Goal: Task Accomplishment & Management: Use online tool/utility

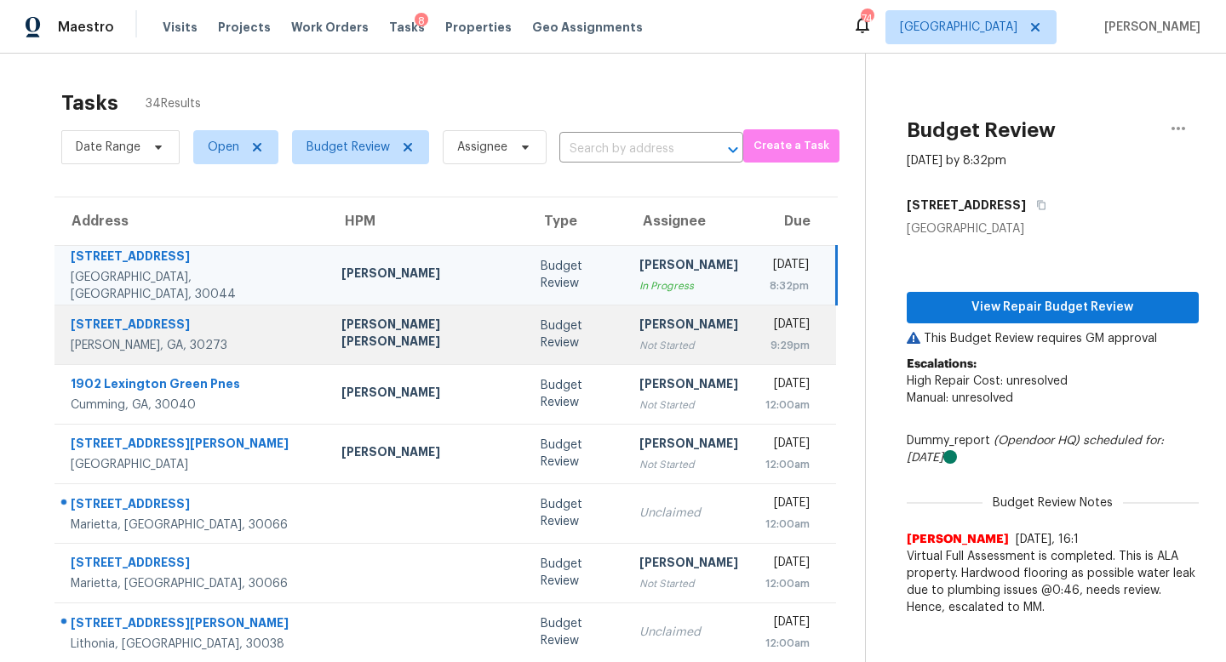
scroll to position [14, 0]
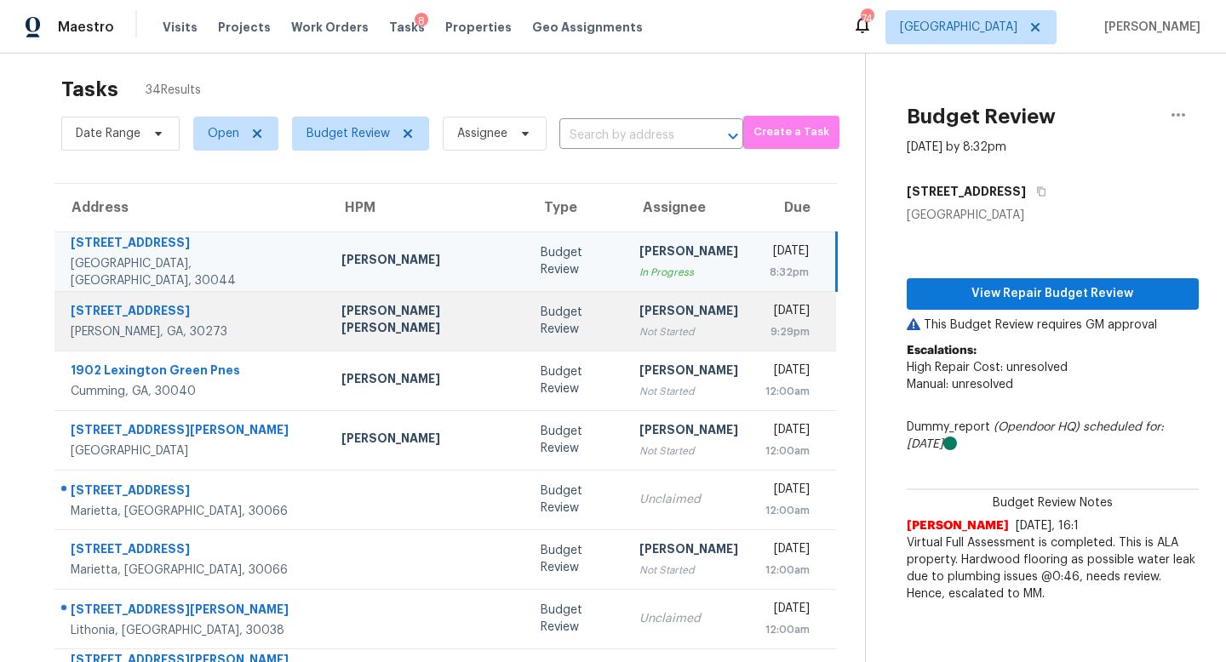
click at [541, 318] on div "Budget Review" at bounding box center [577, 321] width 72 height 34
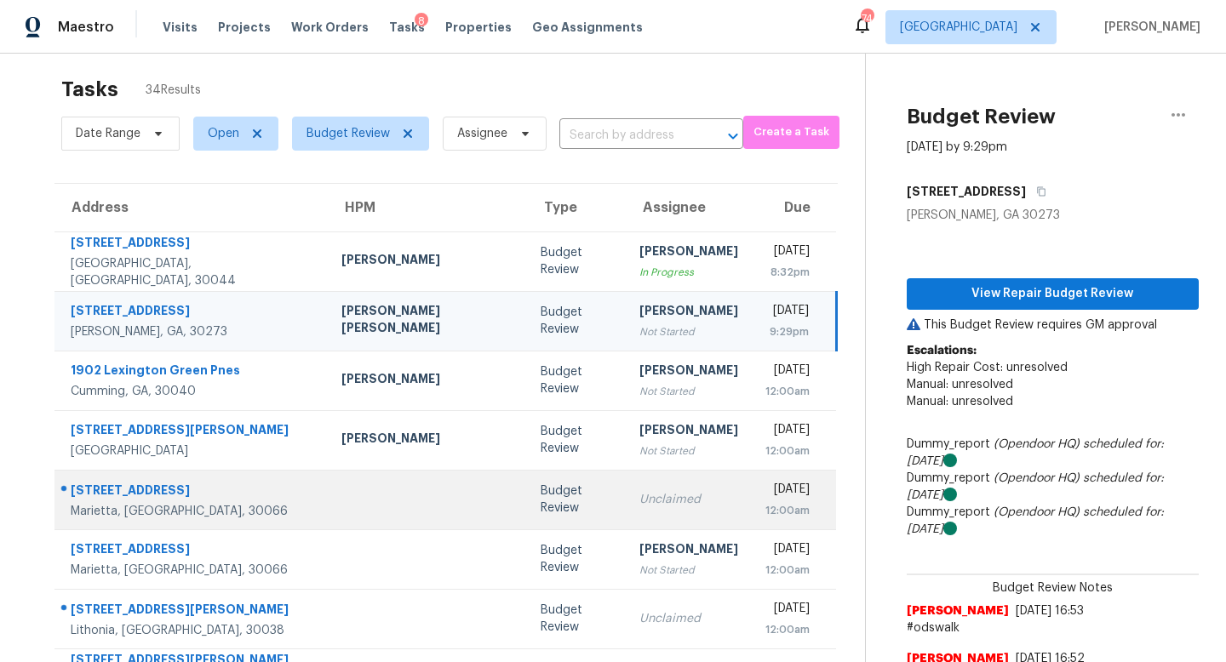
click at [626, 510] on td "Unclaimed" at bounding box center [689, 500] width 126 height 60
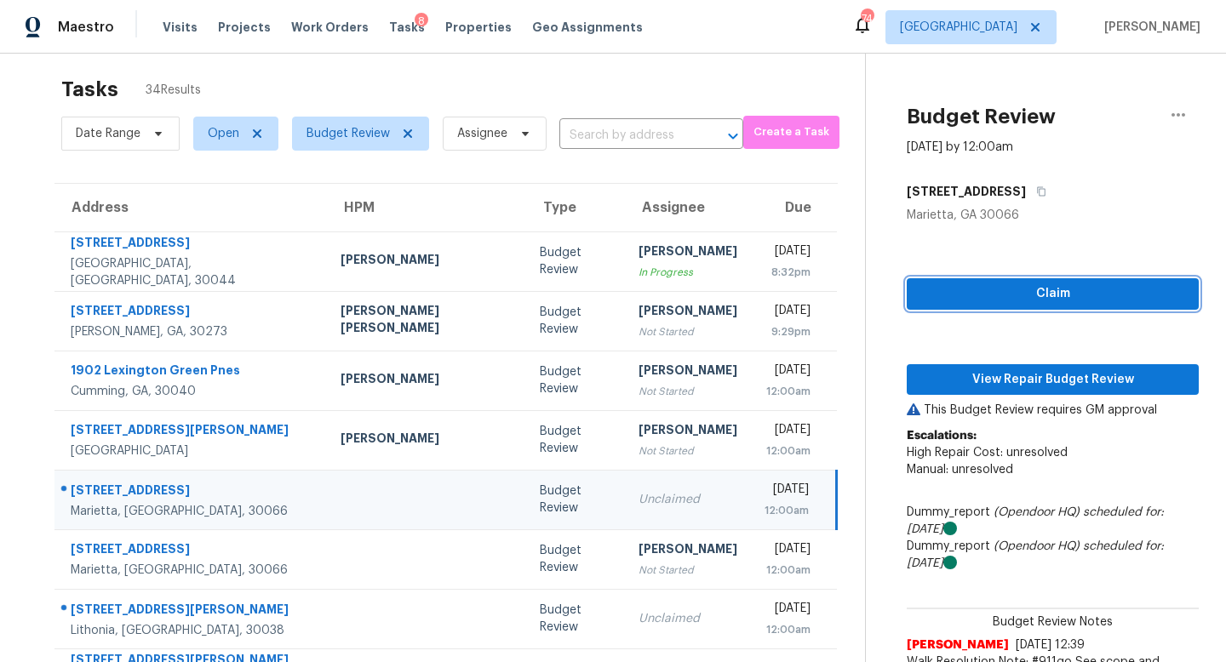
click at [940, 301] on span "Claim" at bounding box center [1052, 294] width 265 height 21
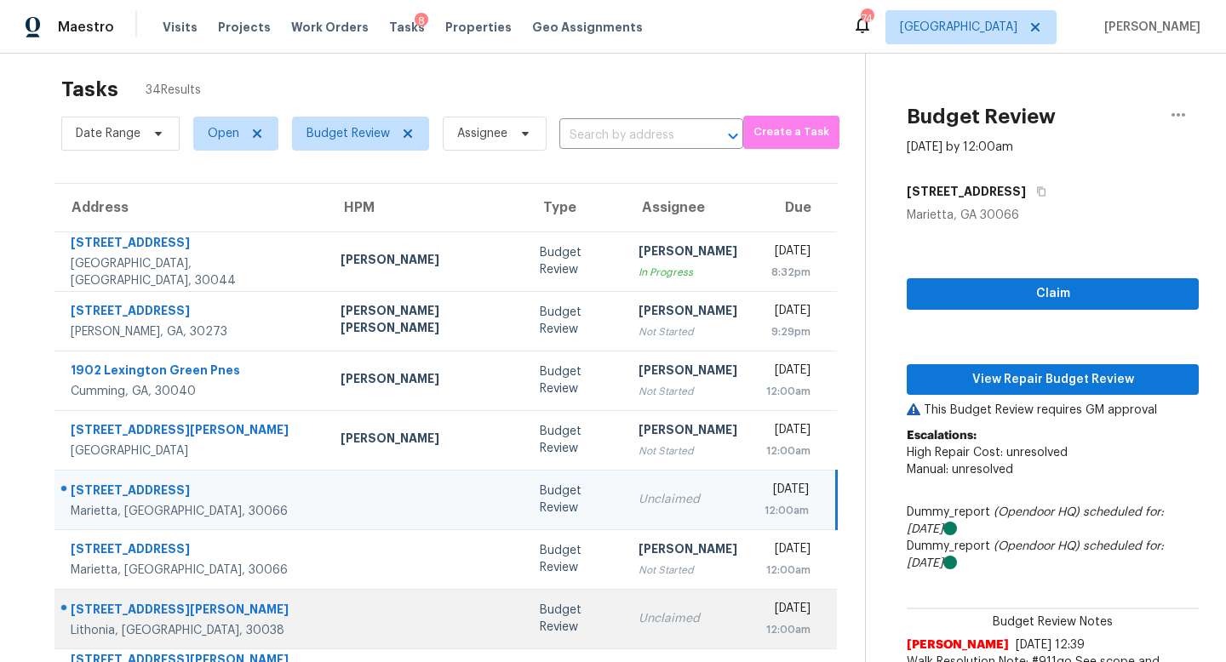
click at [645, 615] on td "Unclaimed" at bounding box center [688, 619] width 126 height 60
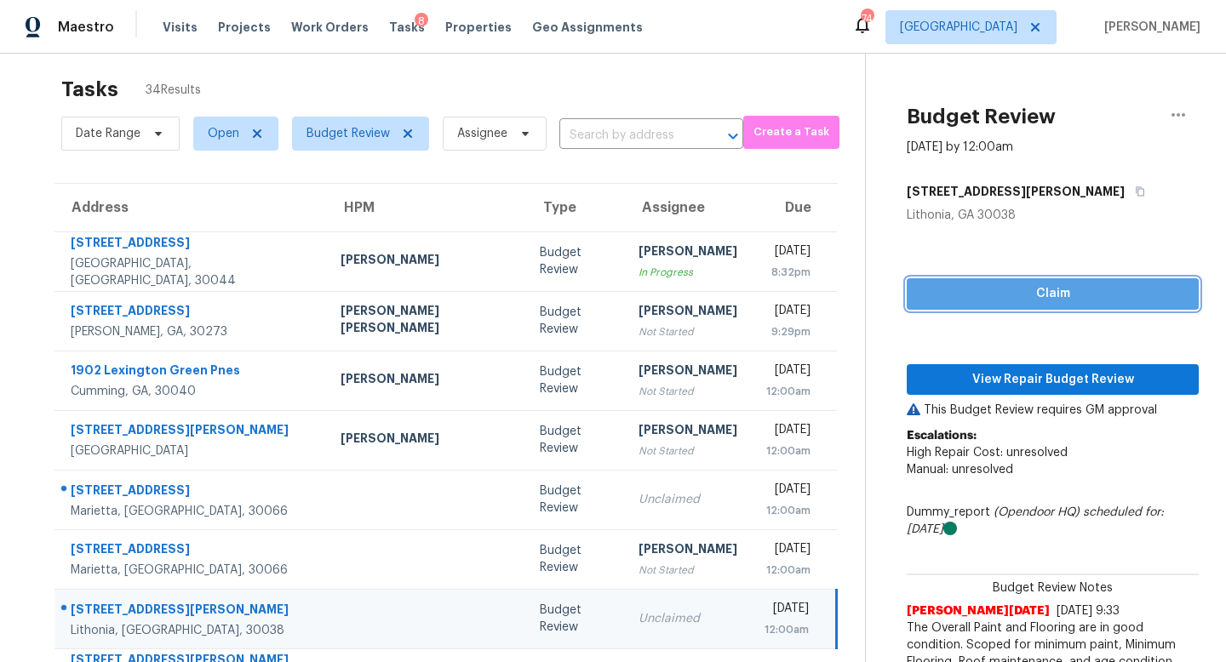
click at [964, 285] on span "Claim" at bounding box center [1052, 294] width 265 height 21
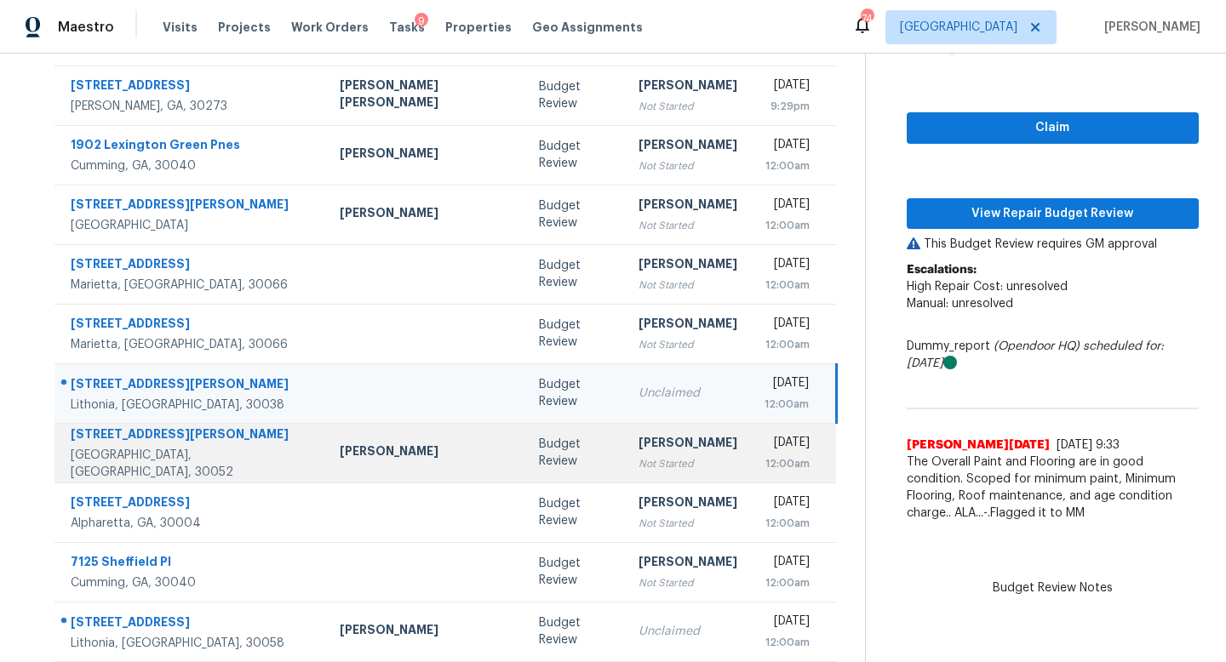
scroll to position [181, 0]
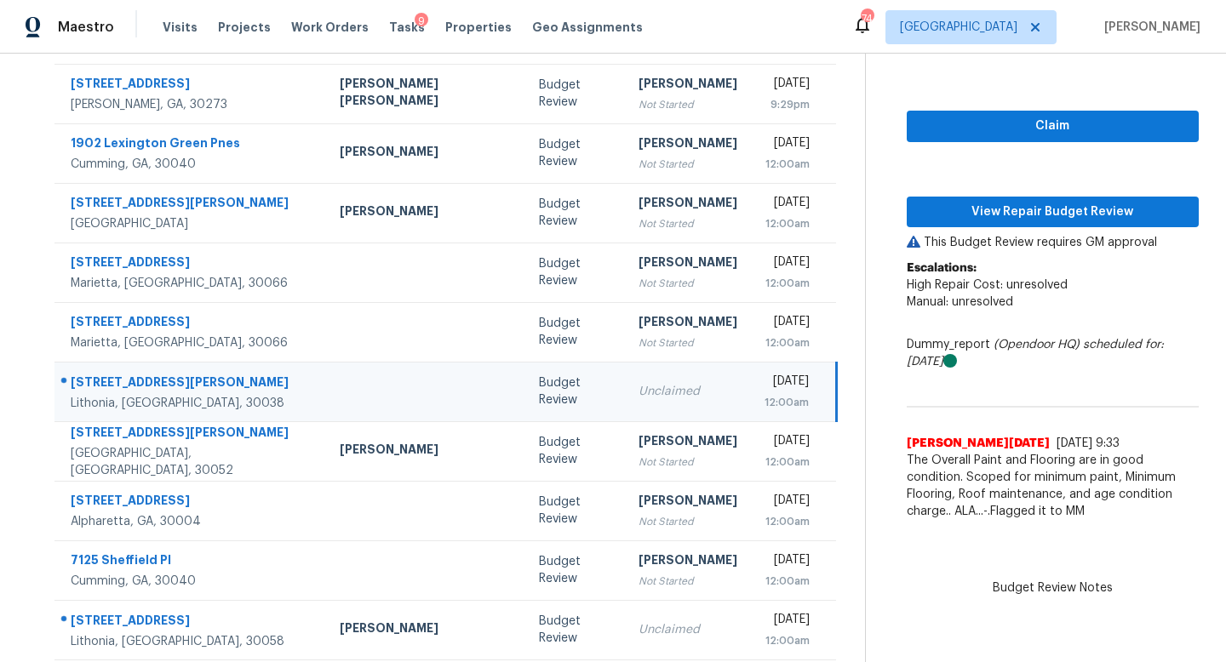
click at [639, 386] on div "Unclaimed" at bounding box center [688, 391] width 99 height 17
click at [960, 129] on span "Claim" at bounding box center [1052, 126] width 265 height 21
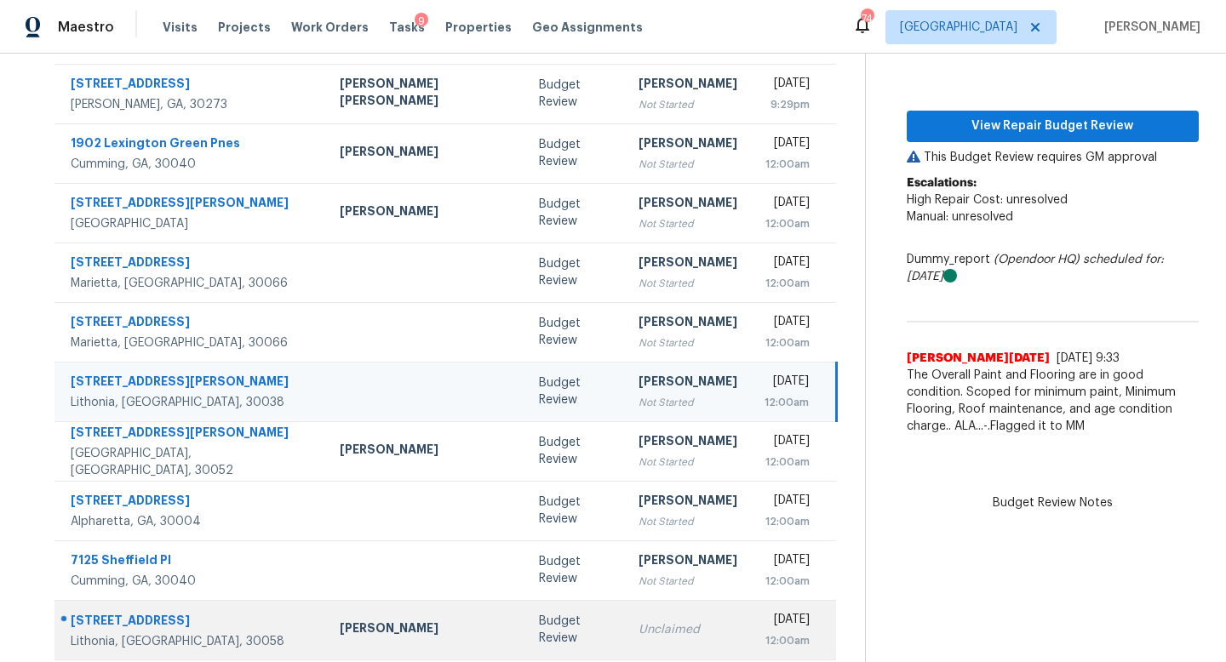
click at [625, 614] on td "Unclaimed" at bounding box center [688, 630] width 126 height 60
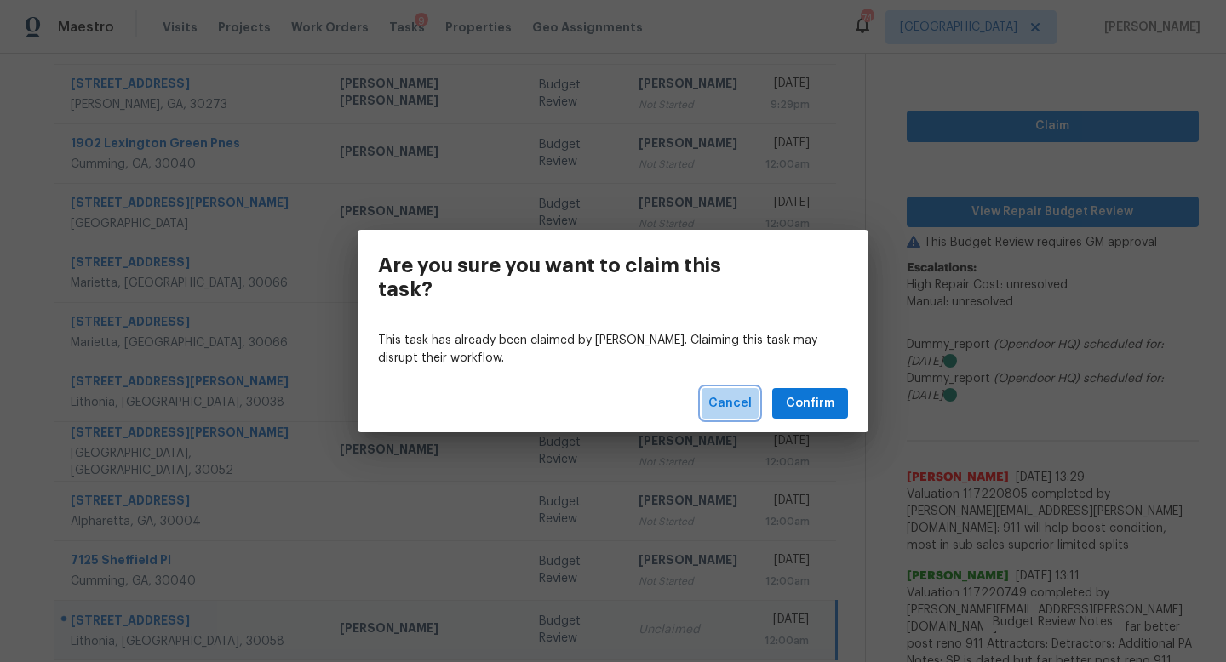
click at [741, 409] on span "Cancel" at bounding box center [729, 403] width 43 height 21
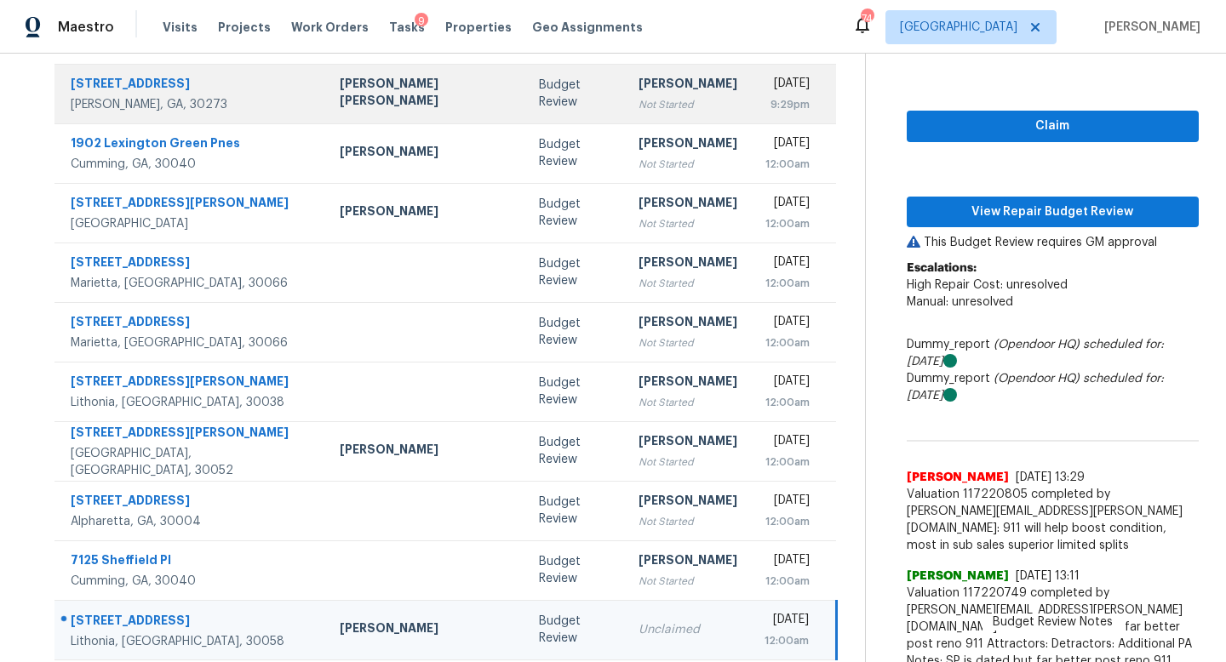
click at [639, 94] on div "[PERSON_NAME]" at bounding box center [688, 85] width 99 height 21
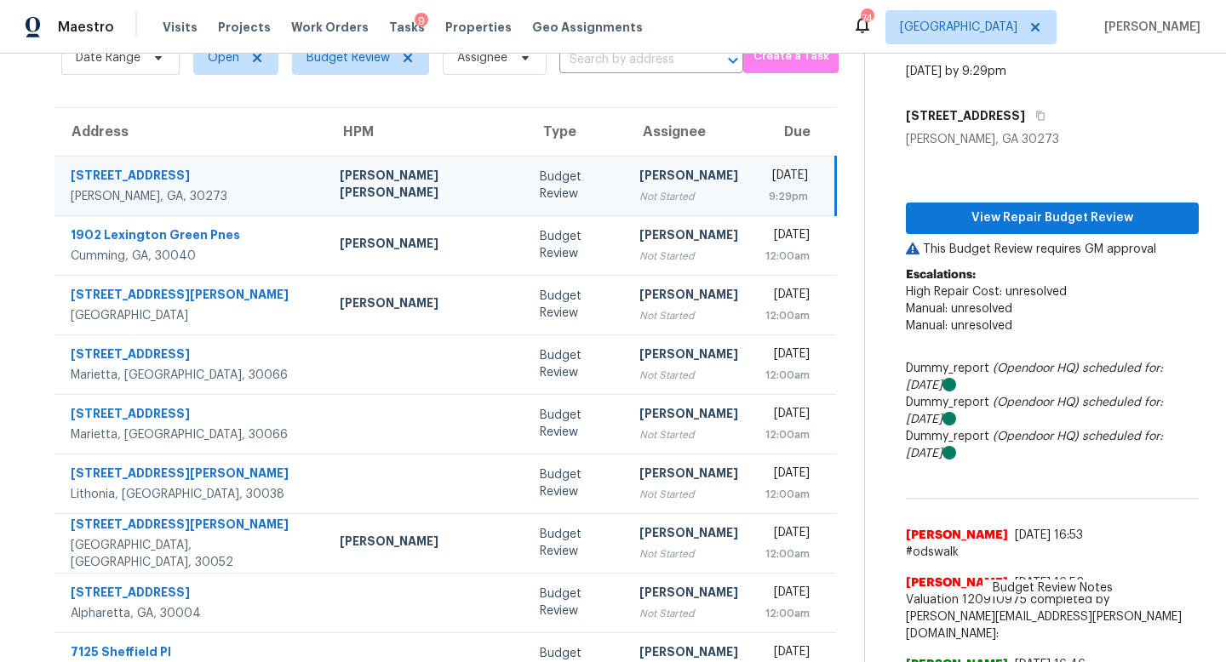
scroll to position [0, 0]
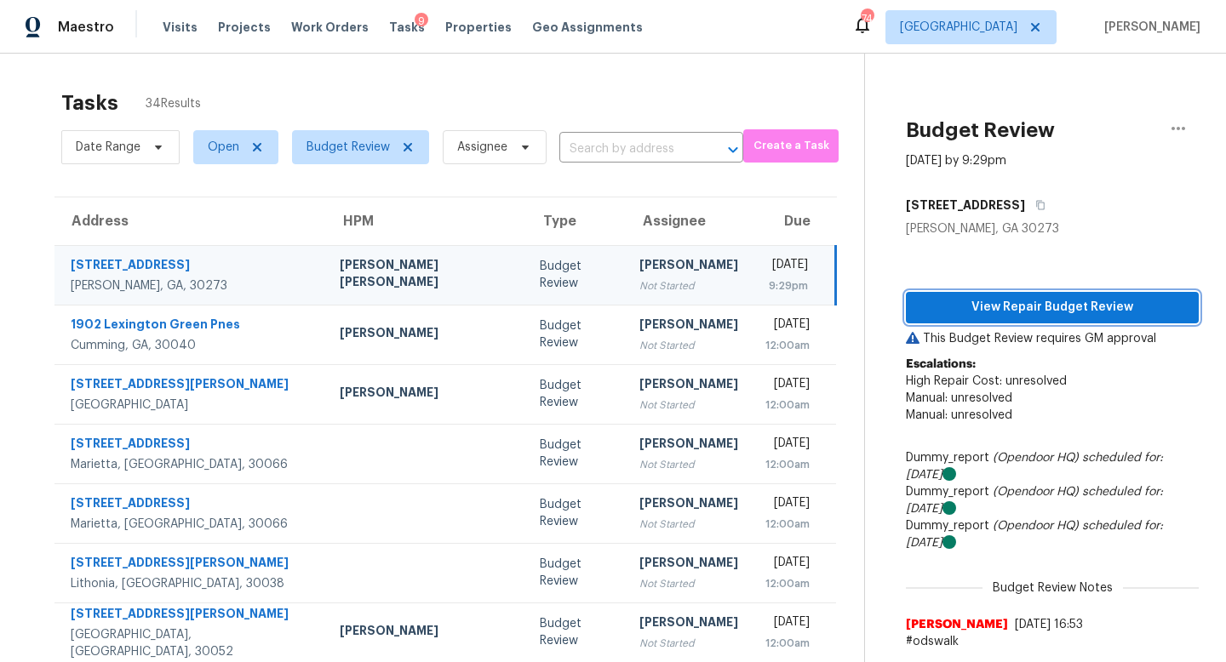
click at [962, 307] on span "View Repair Budget Review" at bounding box center [1053, 307] width 266 height 21
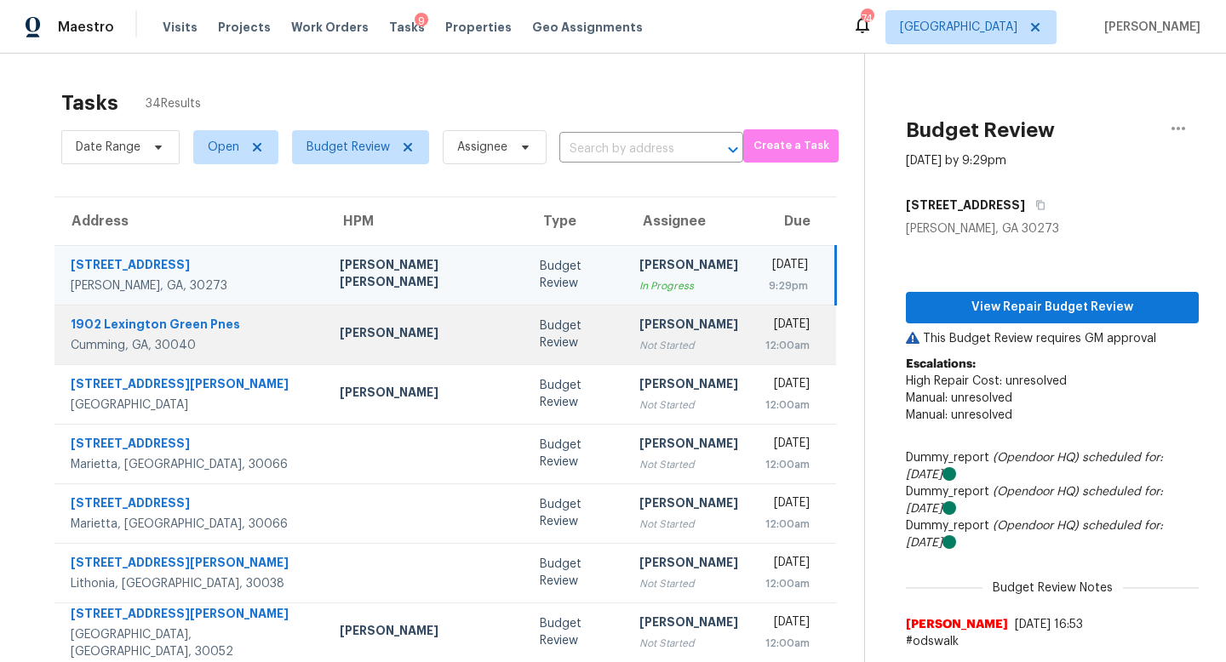
click at [392, 330] on div "[PERSON_NAME]" at bounding box center [426, 334] width 173 height 21
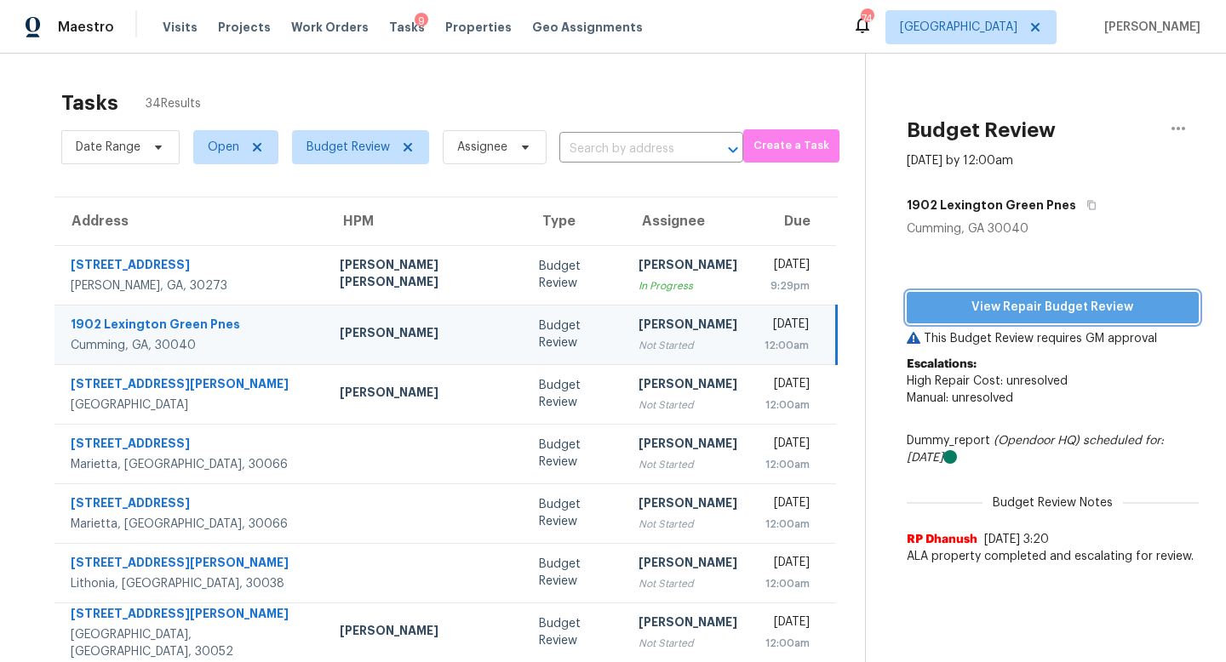
click at [965, 317] on span "View Repair Budget Review" at bounding box center [1052, 307] width 265 height 21
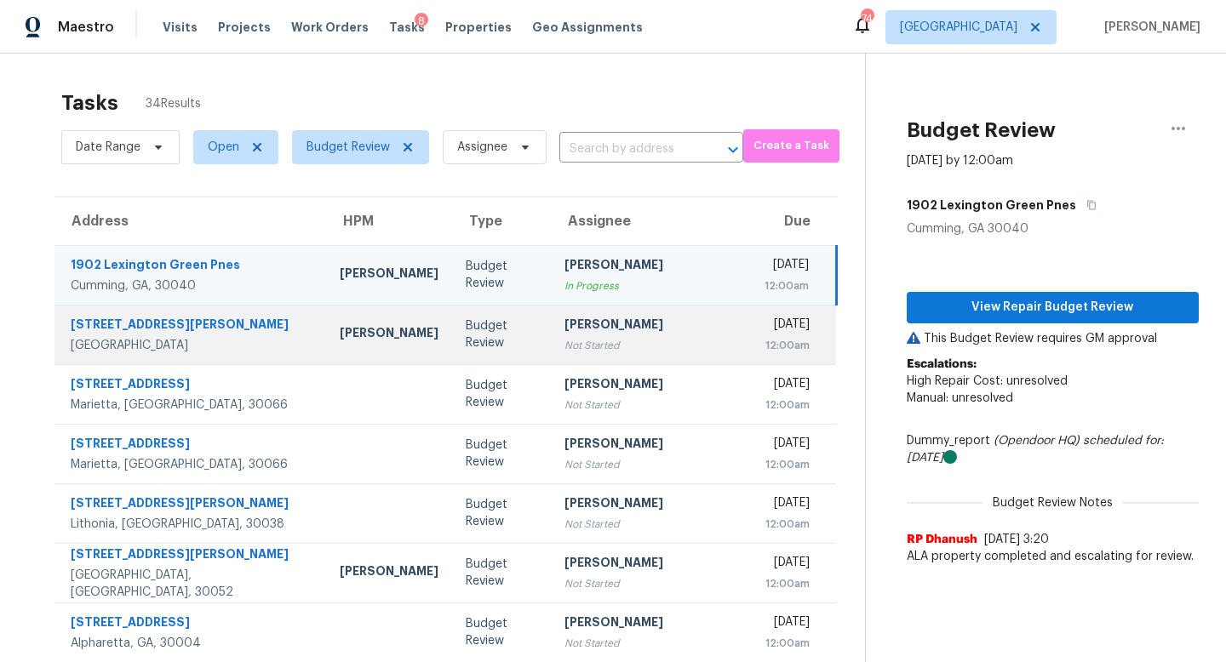
click at [571, 340] on div "Not Started" at bounding box center [651, 345] width 172 height 17
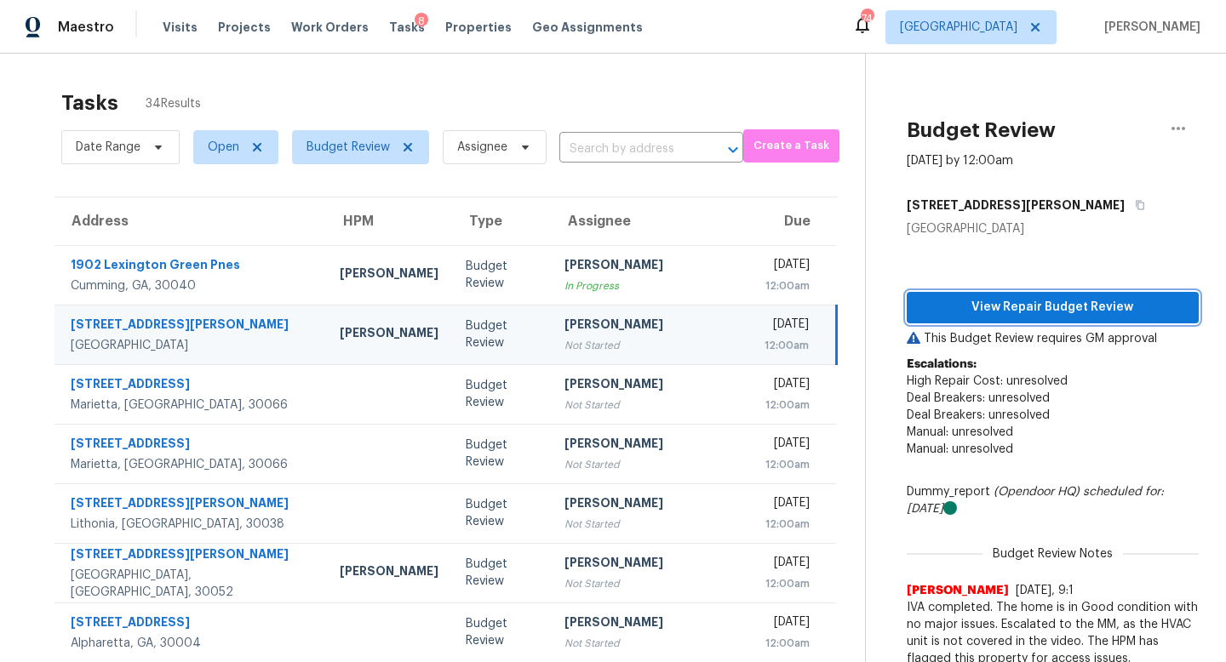
click at [994, 297] on span "View Repair Budget Review" at bounding box center [1052, 307] width 265 height 21
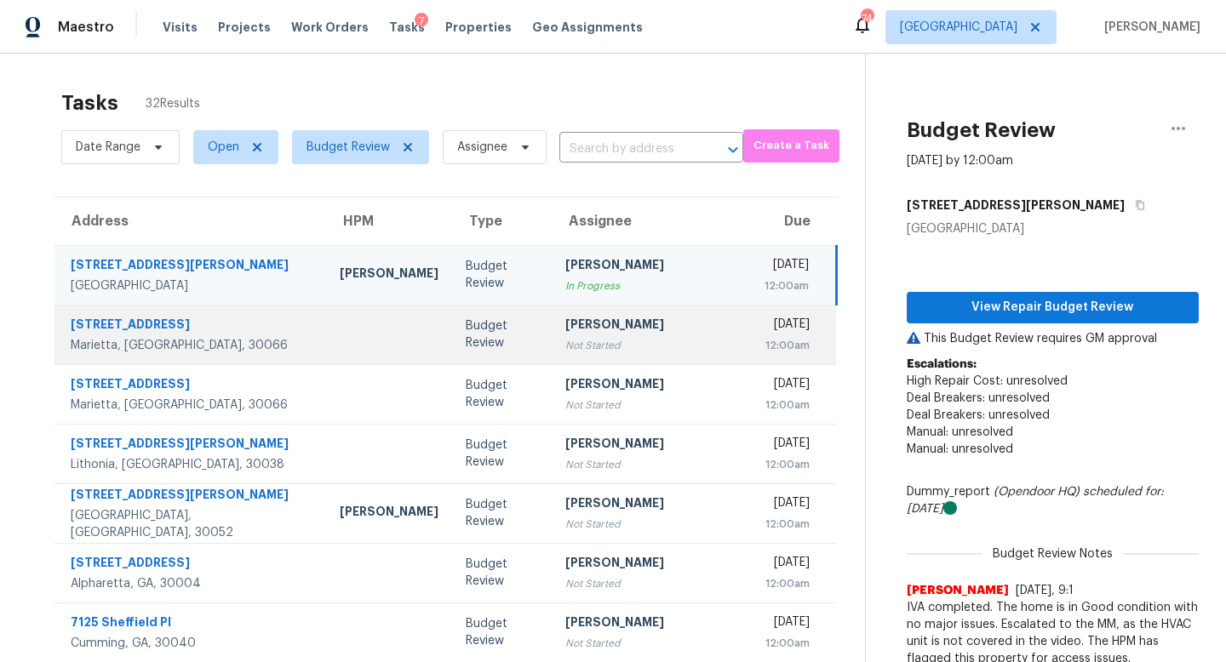
click at [565, 344] on div "Not Started" at bounding box center [651, 345] width 172 height 17
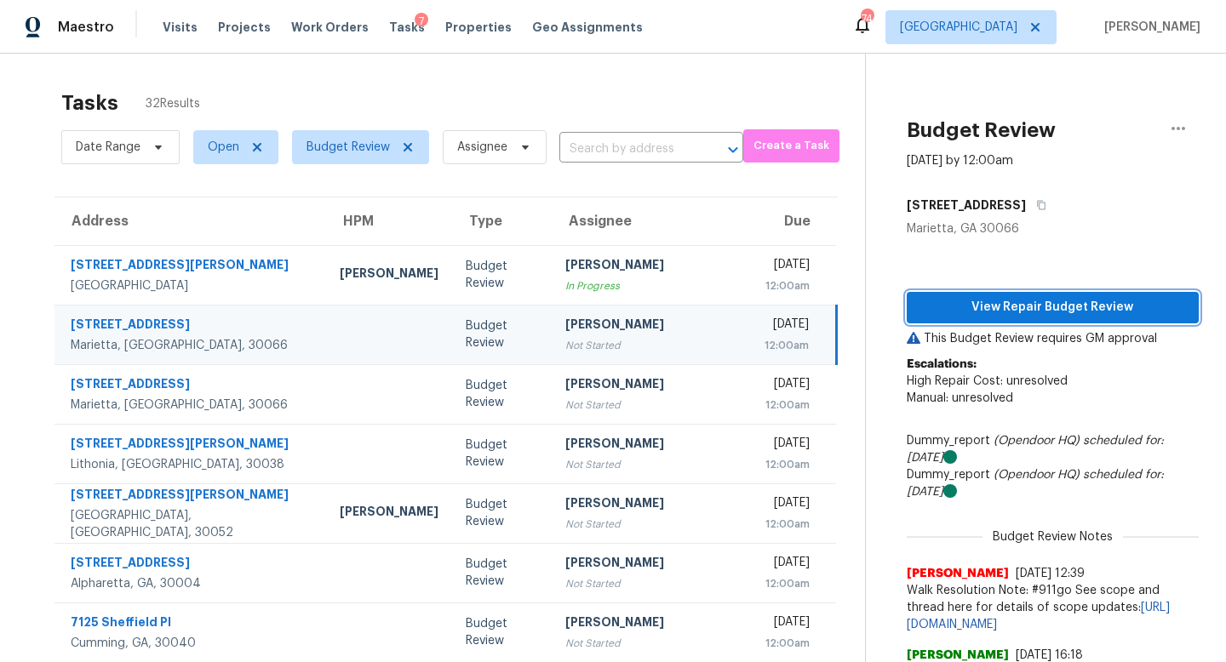
click at [1005, 313] on span "View Repair Budget Review" at bounding box center [1052, 307] width 265 height 21
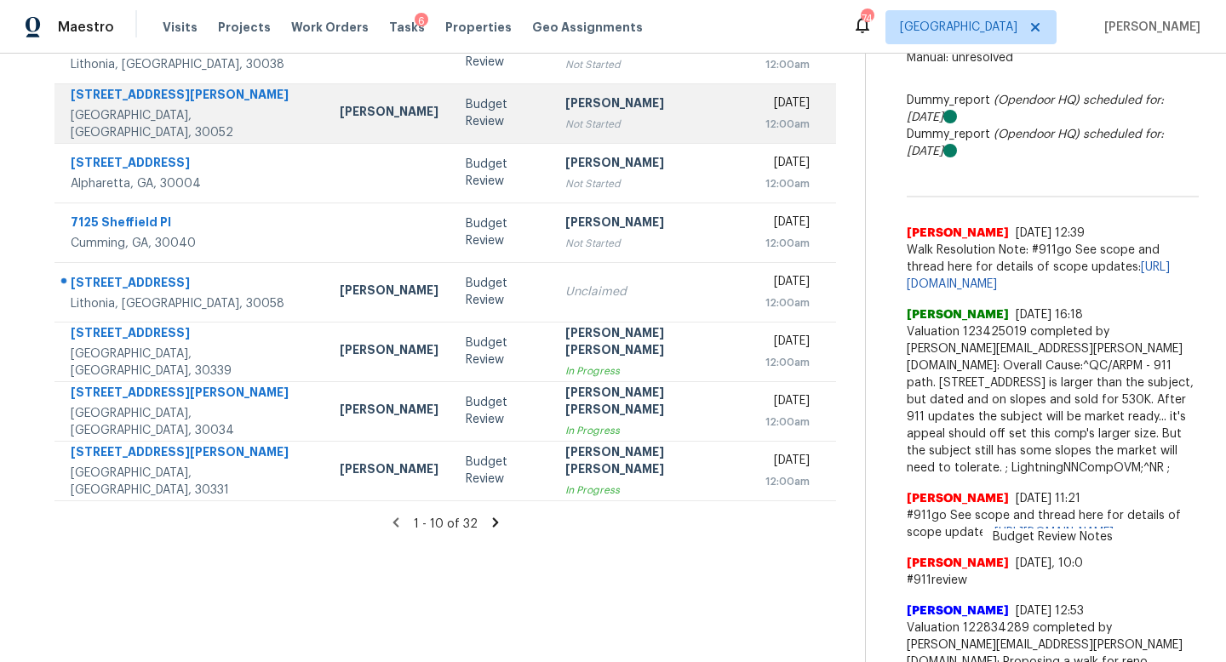
scroll to position [321, 0]
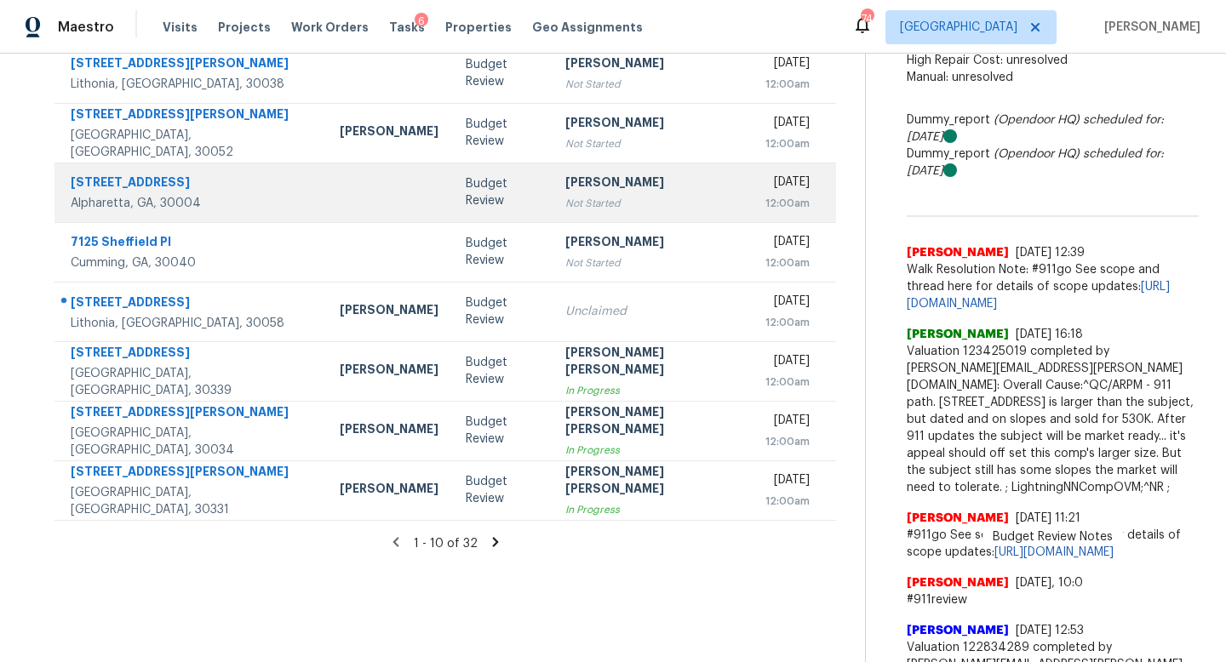
click at [586, 211] on div "Not Started" at bounding box center [651, 203] width 172 height 17
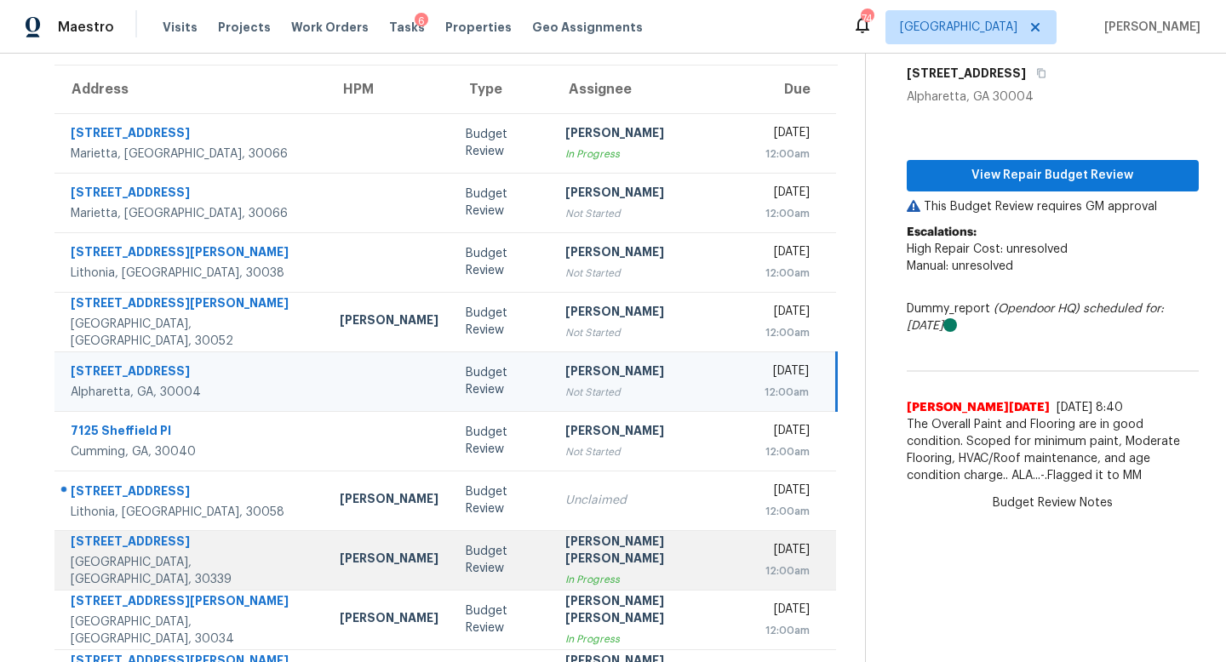
scroll to position [224, 0]
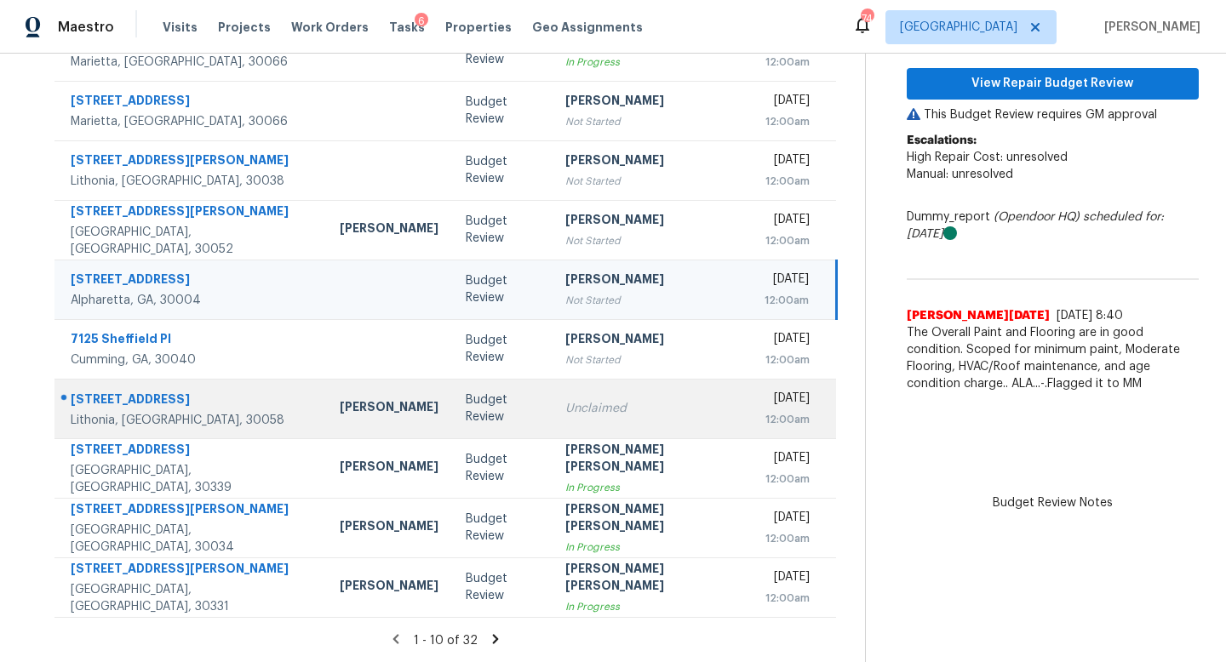
click at [578, 404] on div "Unclaimed" at bounding box center [651, 408] width 172 height 17
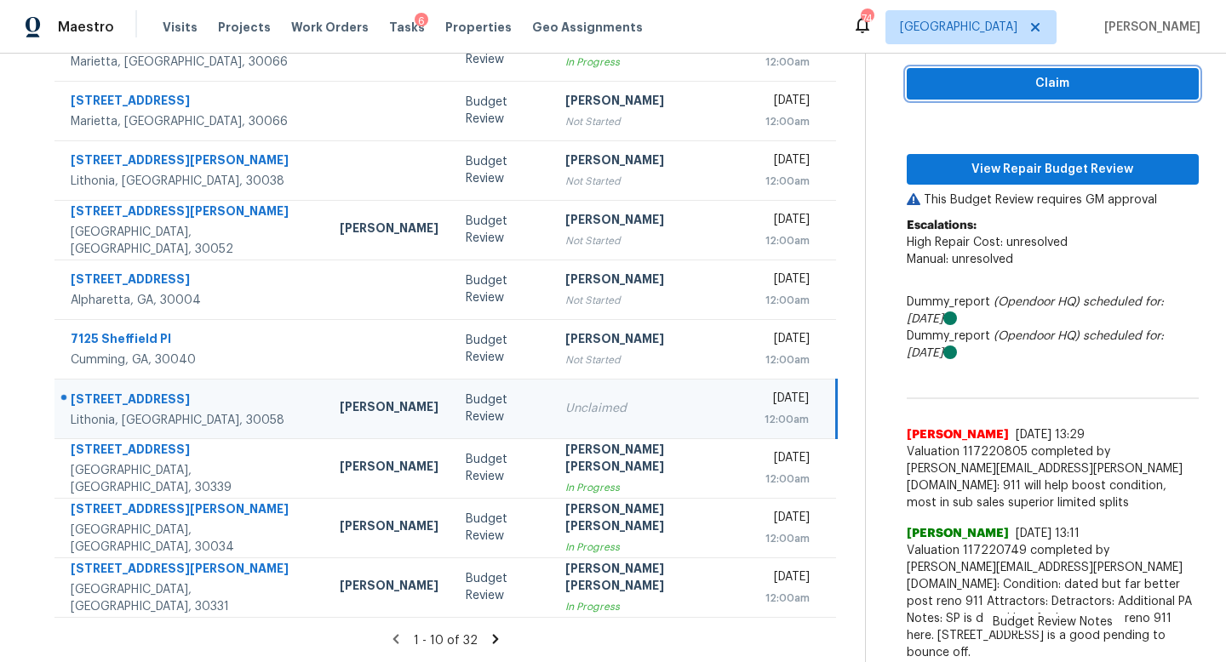
click at [1024, 90] on span "Claim" at bounding box center [1052, 83] width 265 height 21
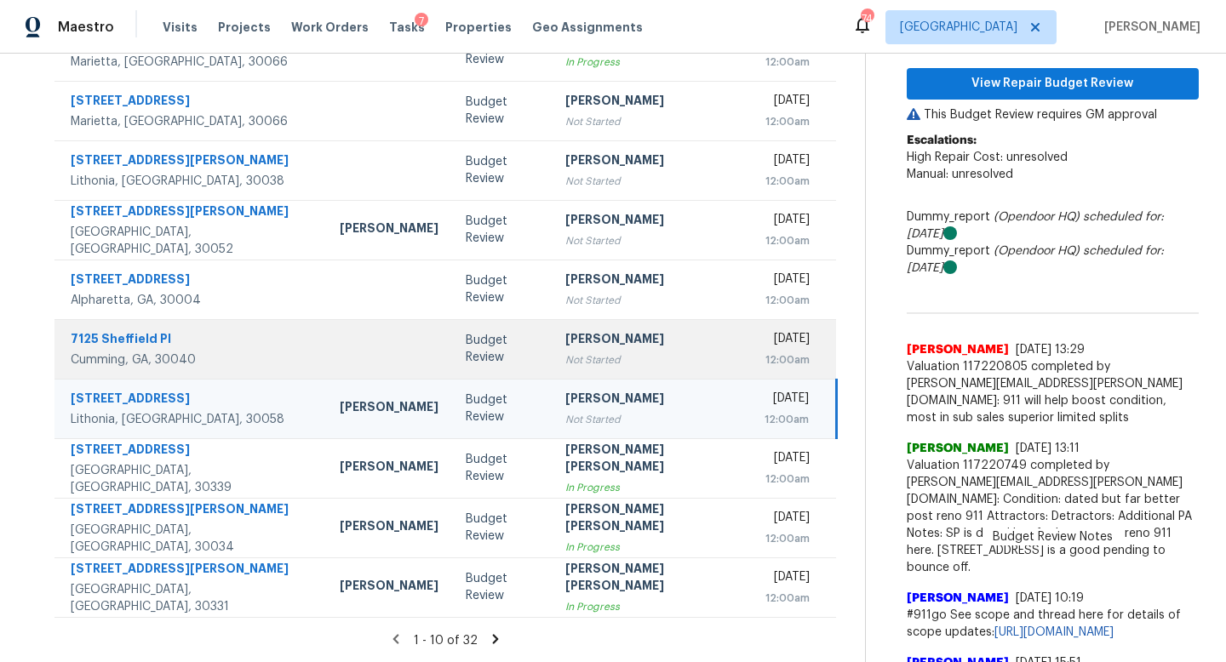
scroll to position [0, 0]
